Goal: Information Seeking & Learning: Compare options

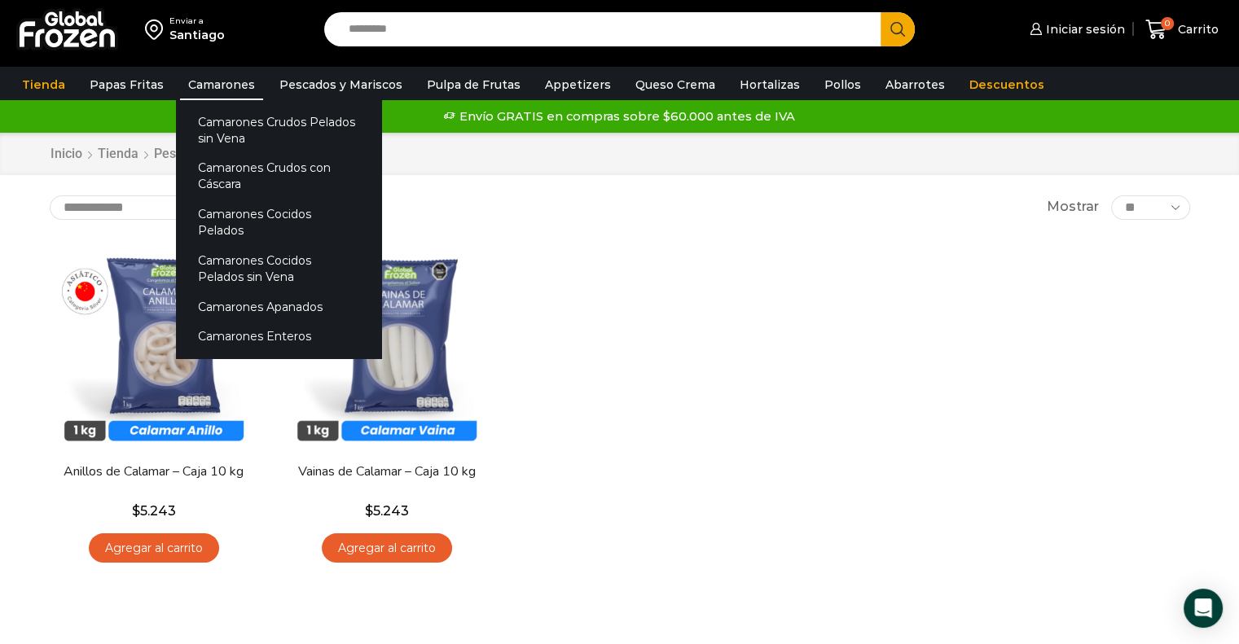
click at [192, 92] on link "Camarones" at bounding box center [221, 84] width 83 height 31
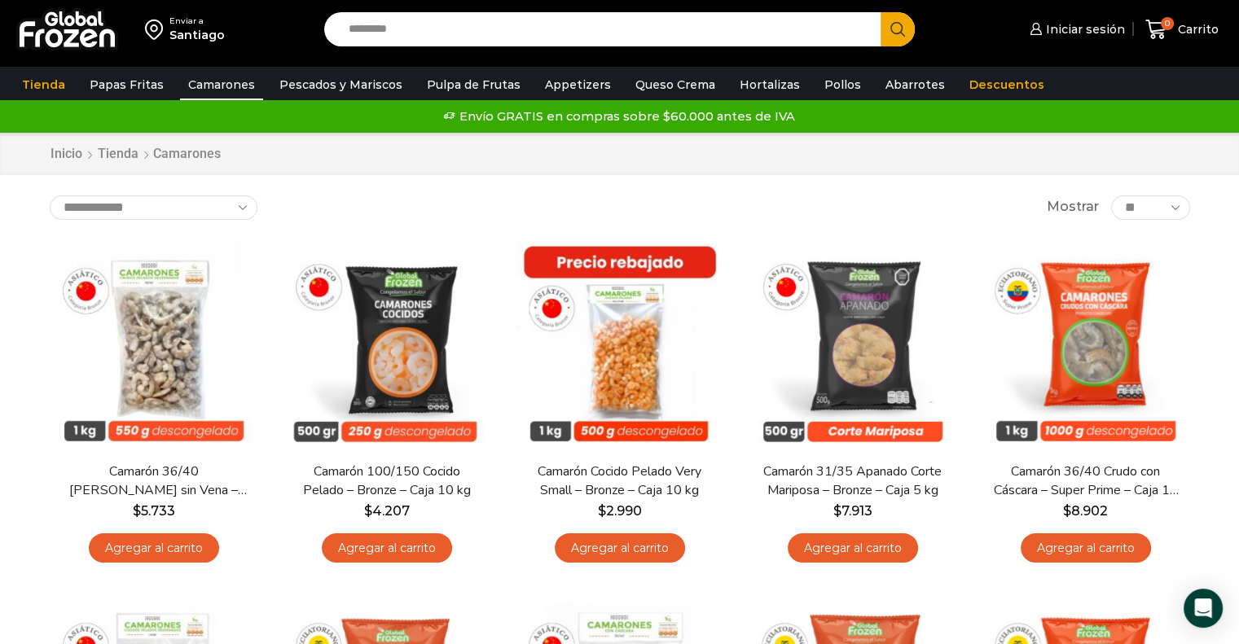
click at [504, 45] on input "Search input" at bounding box center [606, 29] width 533 height 34
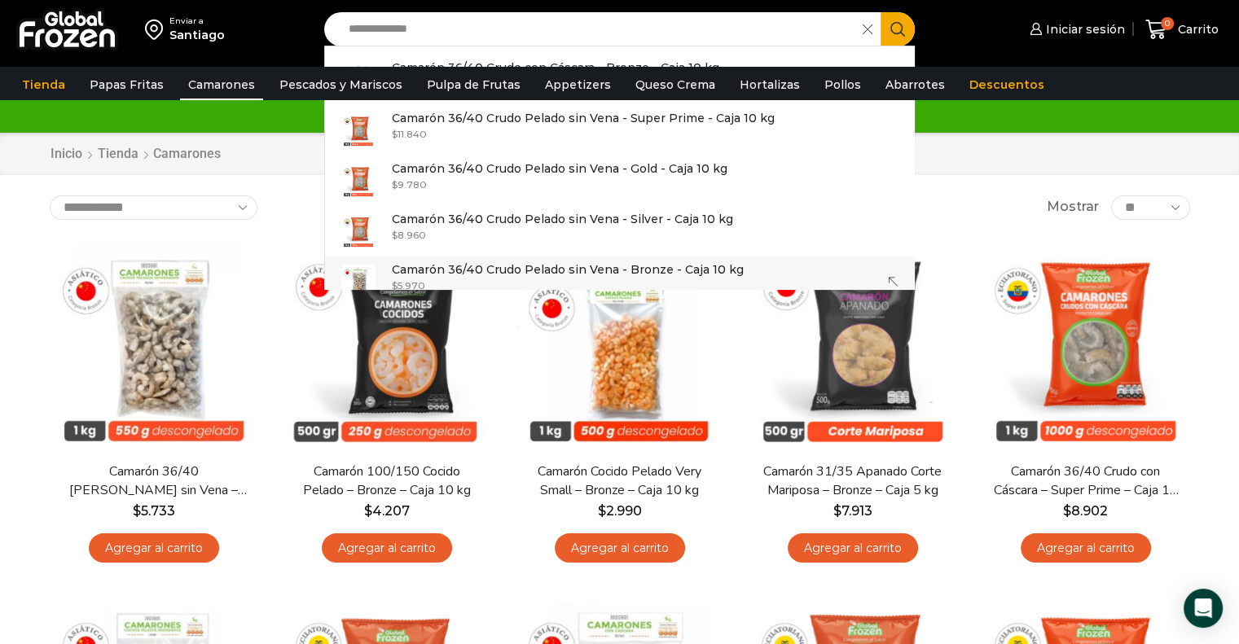
click at [467, 279] on div "$ 5.970" at bounding box center [568, 286] width 352 height 14
type input "**********"
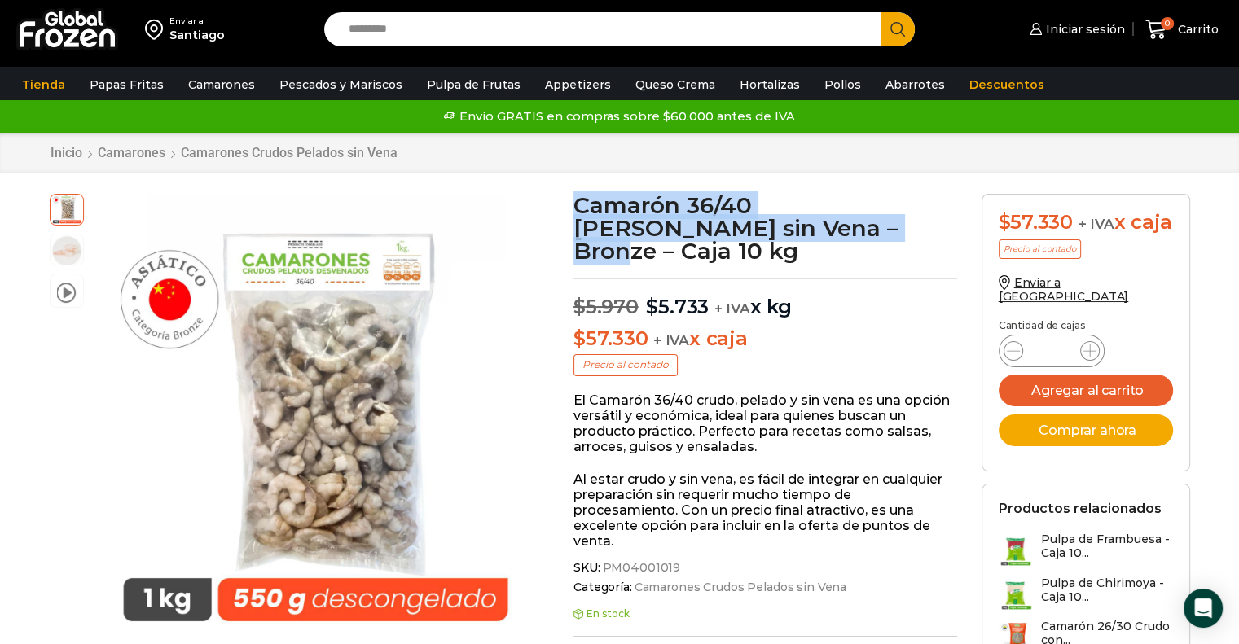
drag, startPoint x: 771, startPoint y: 233, endPoint x: 566, endPoint y: 195, distance: 208.8
copy h1 "Camarón 36/40 Crudo Pelado sin Vena – Bronz"
drag, startPoint x: 783, startPoint y: 220, endPoint x: 577, endPoint y: 192, distance: 207.9
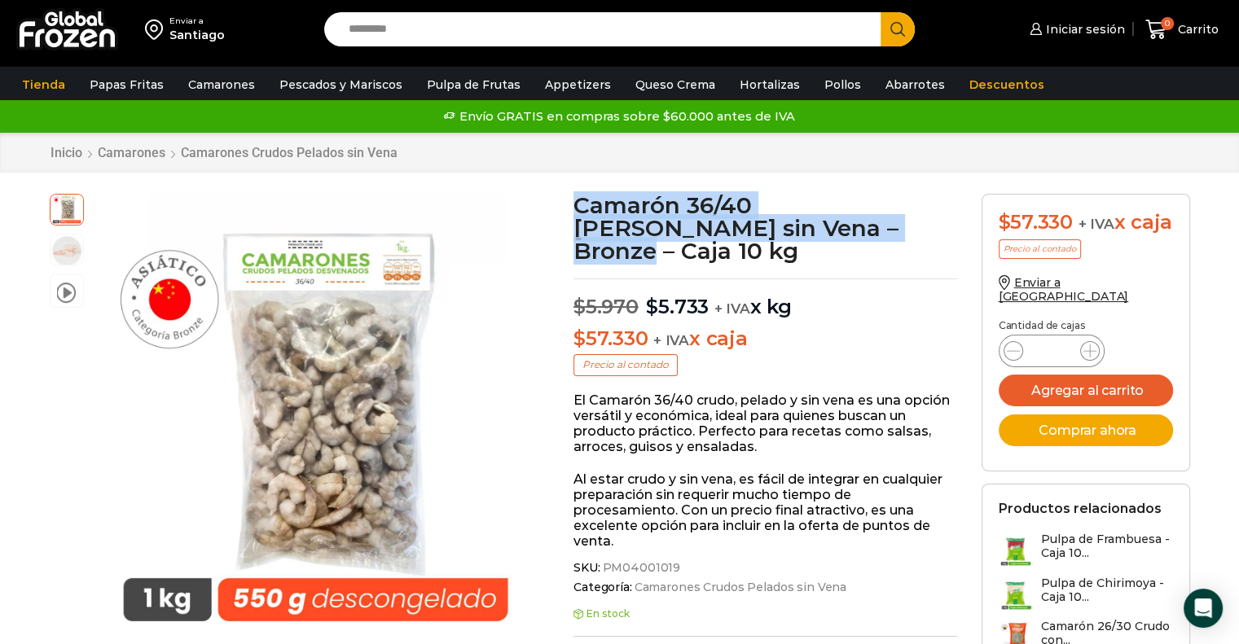
click at [577, 194] on h1 "Camarón 36/40 [PERSON_NAME] sin Vena – Bronze – Caja 10 kg" at bounding box center [765, 228] width 384 height 68
copy h1 "Camarón 36/40 Crudo Pelado sin Vena – Bronze"
click at [778, 240] on h1 "Camarón 36/40 [PERSON_NAME] sin Vena – Bronze – Caja 10 kg" at bounding box center [765, 228] width 384 height 68
click at [788, 222] on h1 "Camarón 36/40 [PERSON_NAME] sin Vena – Bronze – Caja 10 kg" at bounding box center [765, 228] width 384 height 68
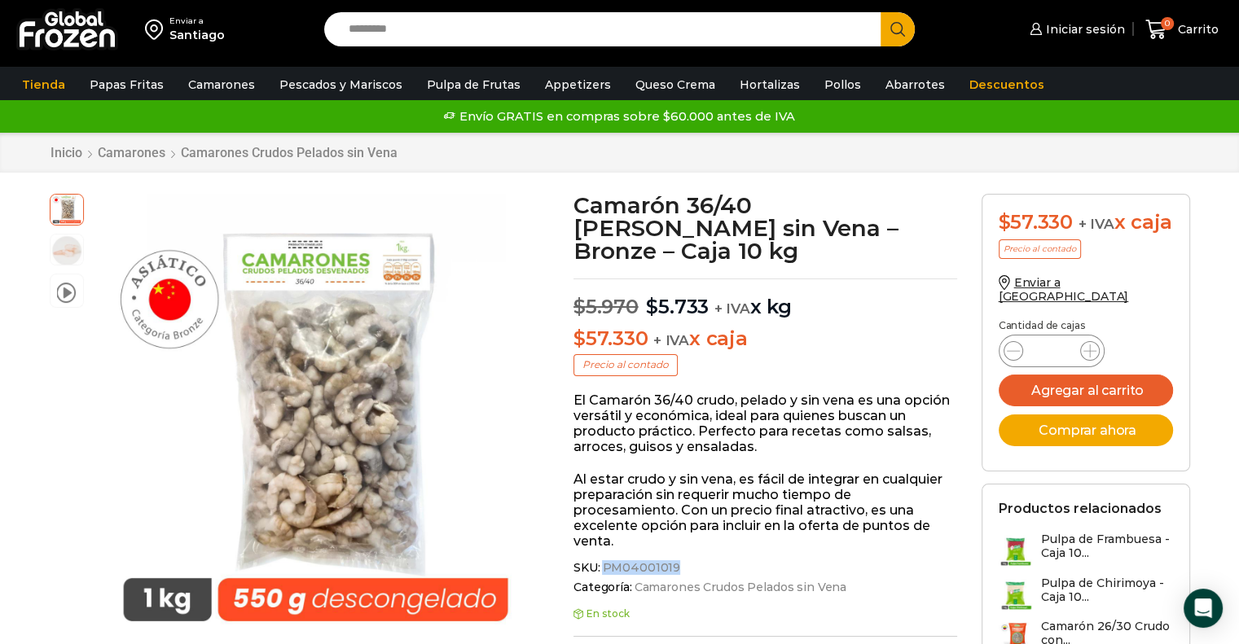
drag, startPoint x: 603, startPoint y: 546, endPoint x: 671, endPoint y: 550, distance: 68.5
click at [671, 561] on span "PM04001019" at bounding box center [639, 568] width 81 height 14
copy span "PM04001019"
drag, startPoint x: 779, startPoint y: 232, endPoint x: 700, endPoint y: 225, distance: 78.5
click at [700, 225] on h1 "Camarón 36/40 [PERSON_NAME] sin Vena – Bronze – Caja 10 kg" at bounding box center [765, 228] width 384 height 68
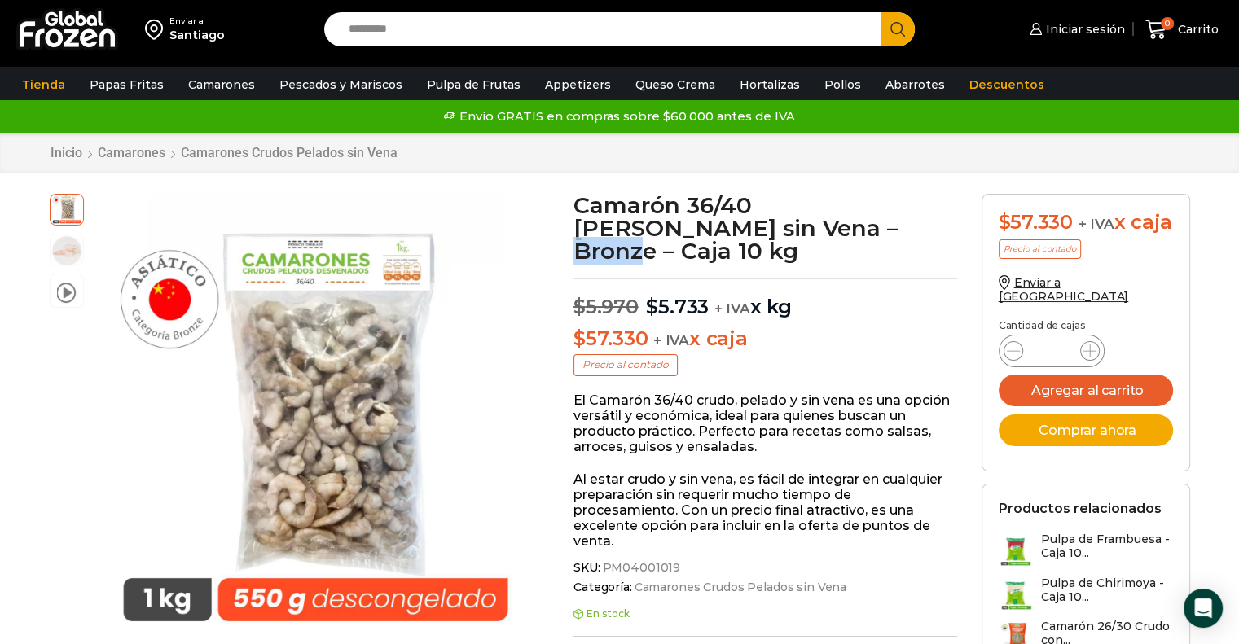
copy h1 "Bronze"
click at [420, 17] on input "Search input" at bounding box center [606, 29] width 533 height 34
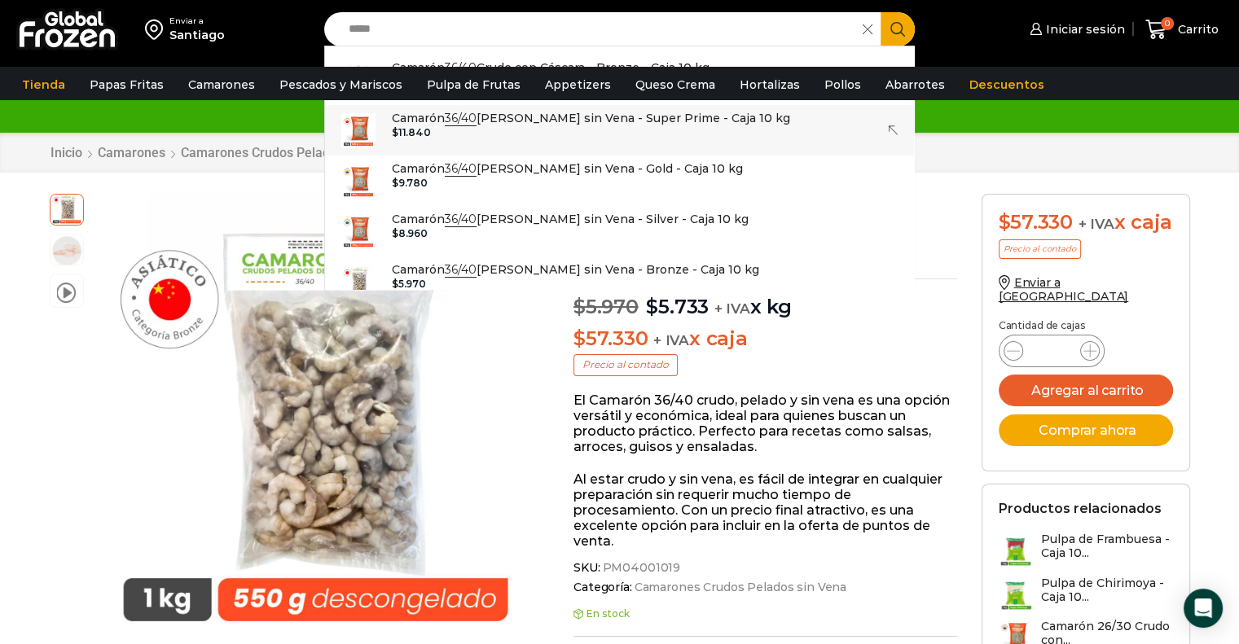
click at [525, 130] on div "$ 11.840" at bounding box center [591, 132] width 398 height 11
type input "**********"
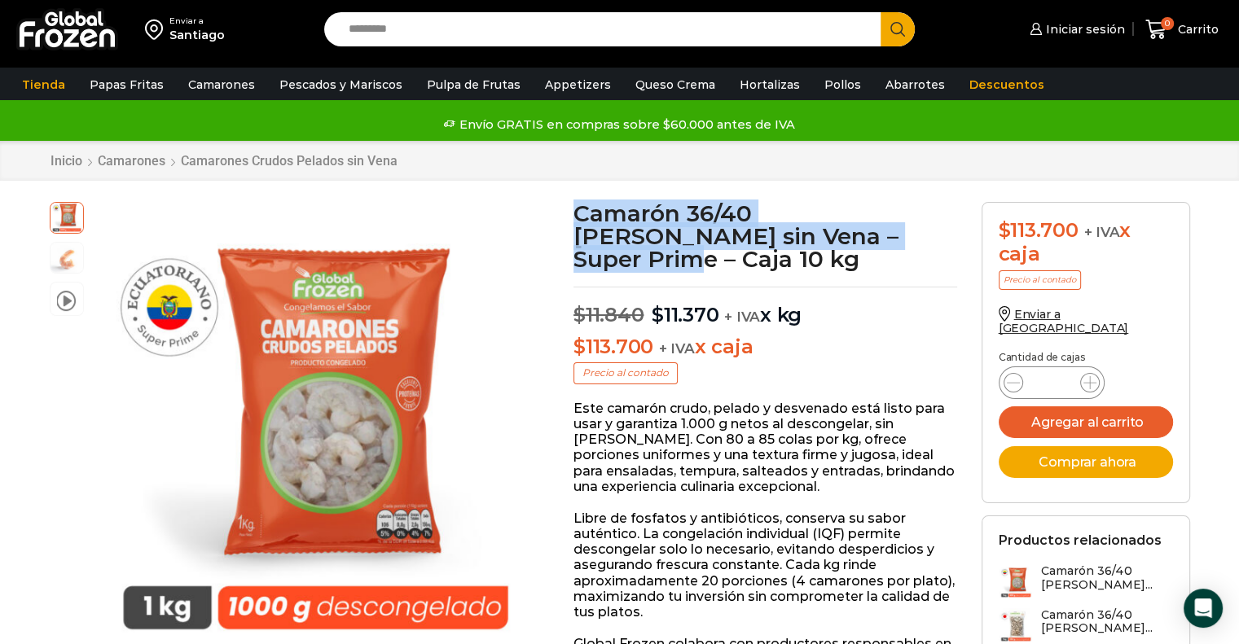
drag, startPoint x: 845, startPoint y: 234, endPoint x: 576, endPoint y: 205, distance: 271.1
click at [576, 205] on h1 "Camarón 36/40 [PERSON_NAME] sin Vena – Super Prime – Caja 10 kg" at bounding box center [765, 236] width 384 height 68
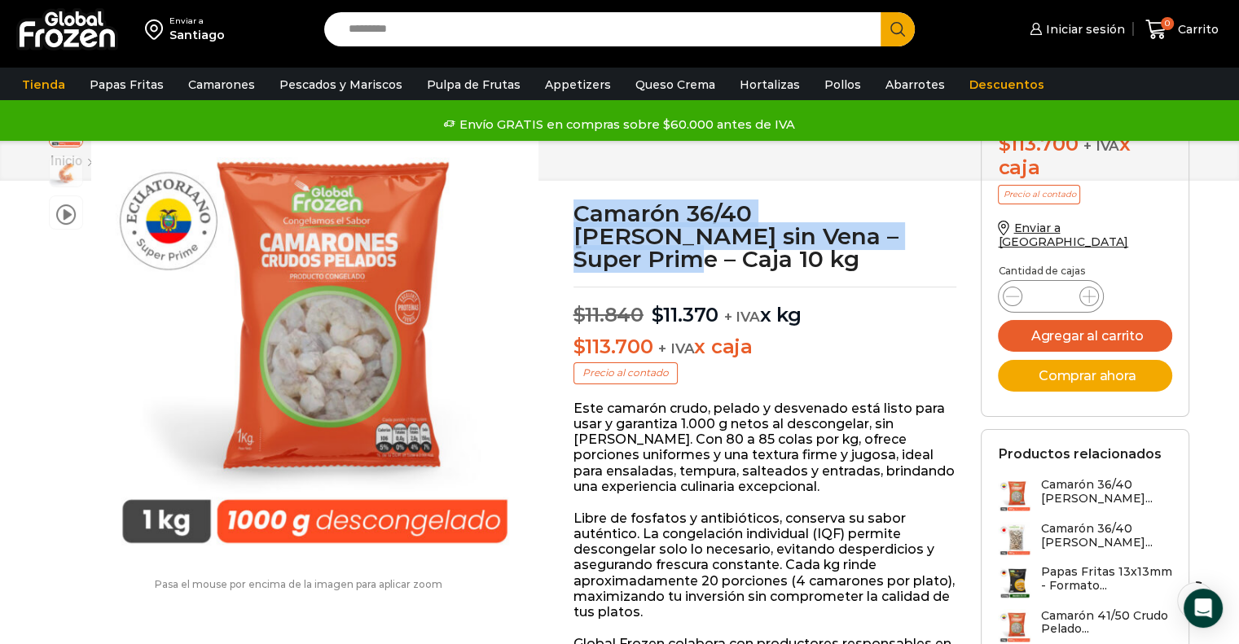
scroll to position [160, 0]
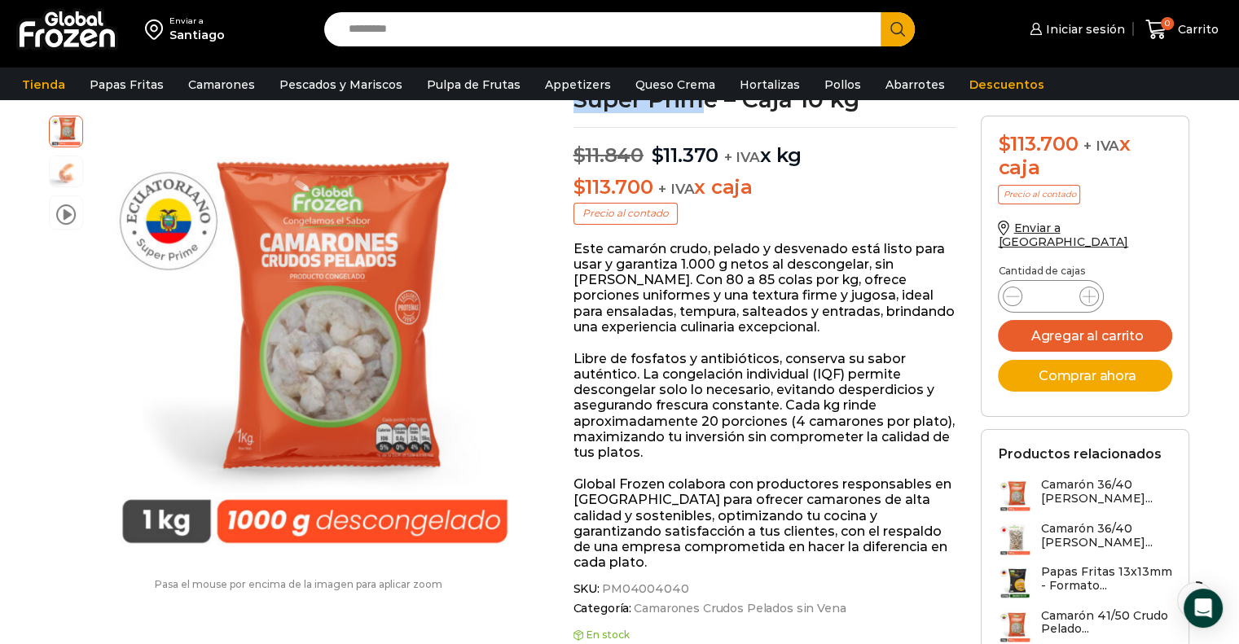
drag, startPoint x: 599, startPoint y: 586, endPoint x: 681, endPoint y: 588, distance: 81.5
click at [681, 588] on span "SKU: PM04004040" at bounding box center [765, 589] width 384 height 14
copy span
drag, startPoint x: 606, startPoint y: 590, endPoint x: 623, endPoint y: 590, distance: 17.1
click at [623, 590] on span "PM04004040" at bounding box center [644, 589] width 90 height 14
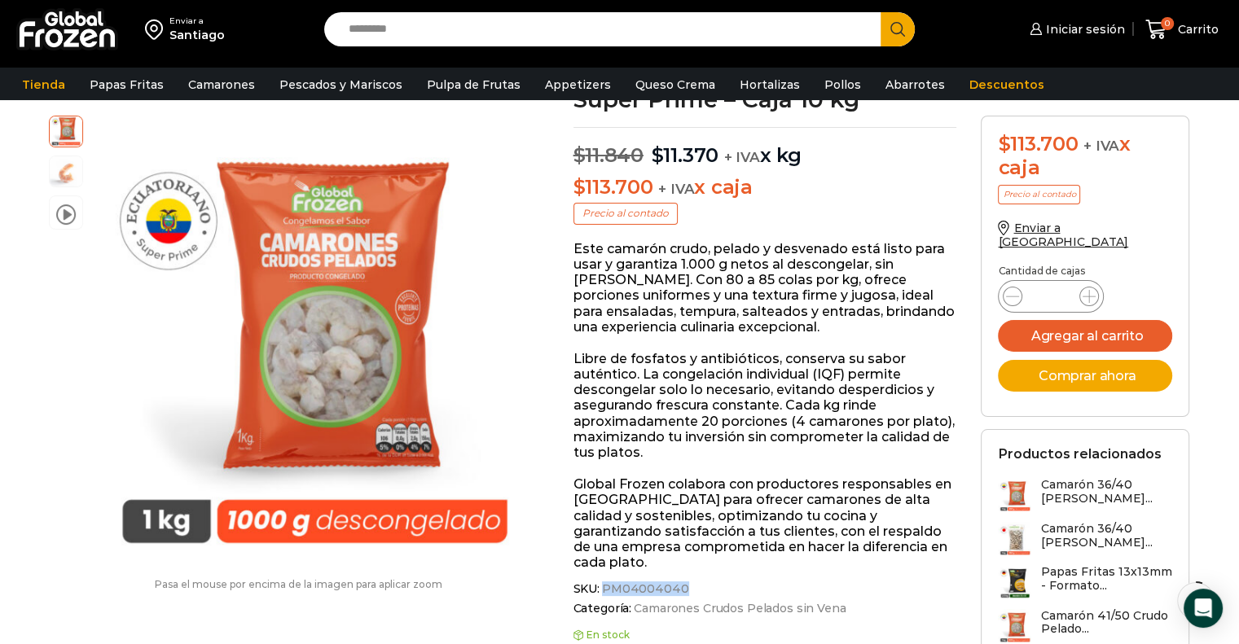
drag, startPoint x: 601, startPoint y: 587, endPoint x: 679, endPoint y: 593, distance: 78.4
click at [679, 593] on span "PM04004040" at bounding box center [644, 589] width 90 height 14
copy span "PM04004040"
click at [459, 25] on input "Search input" at bounding box center [606, 29] width 533 height 34
paste input "**********"
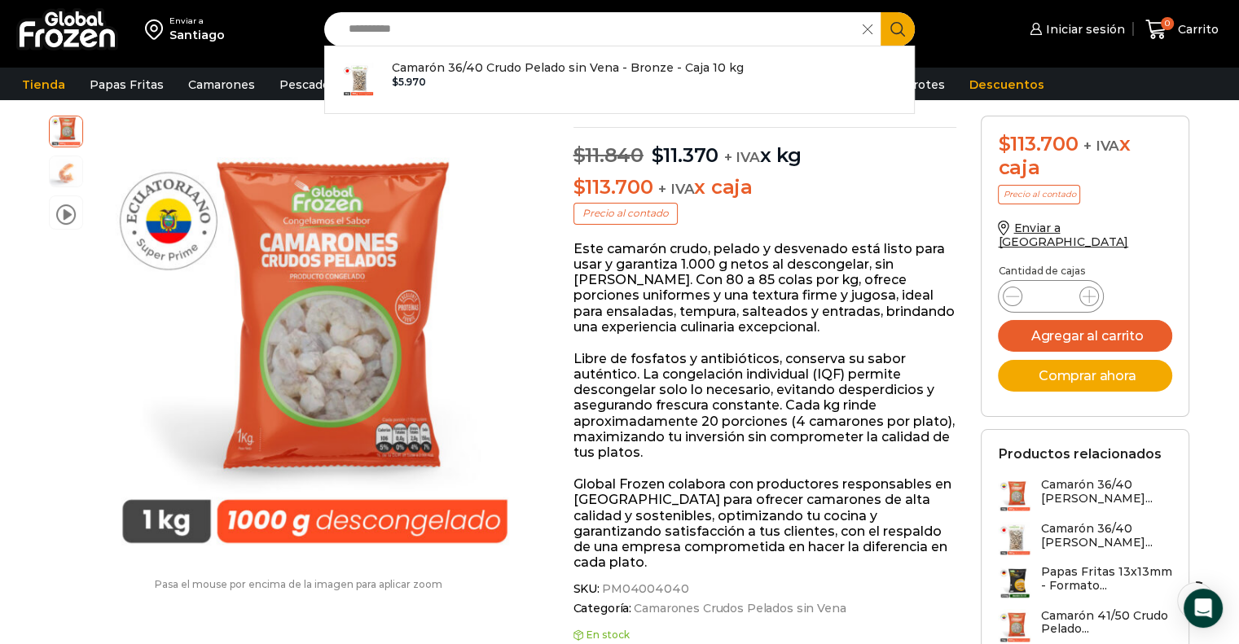
type input "**********"
click at [880, 12] on button "Search" at bounding box center [897, 29] width 34 height 34
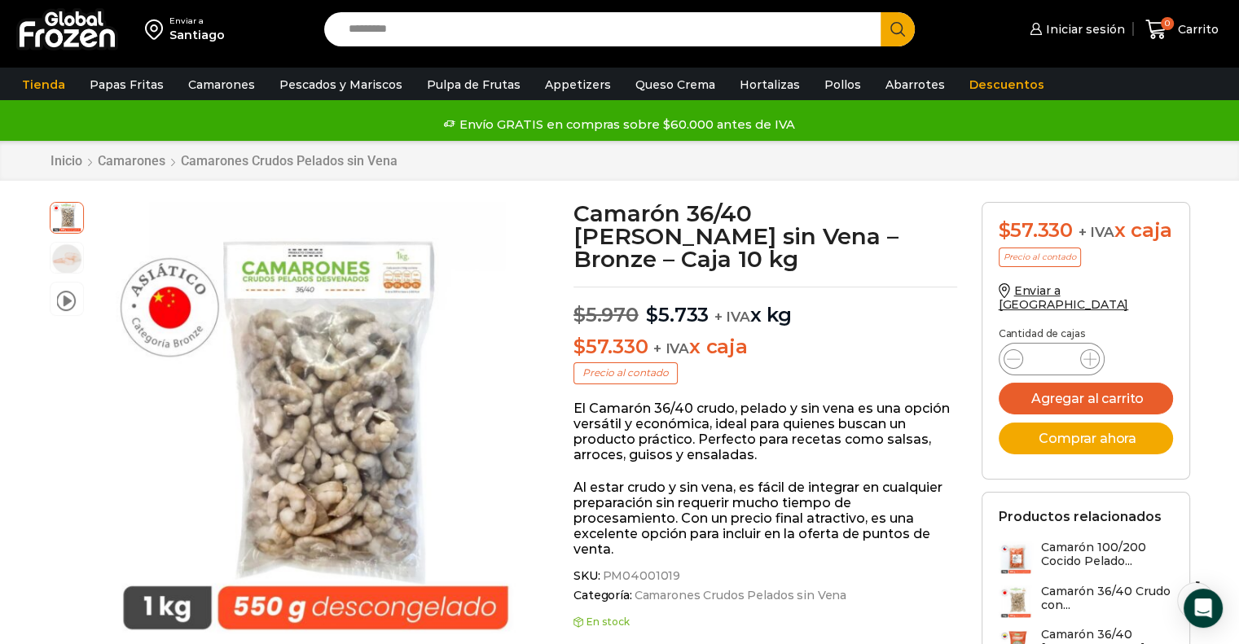
scroll to position [177, 0]
